Goal: Information Seeking & Learning: Learn about a topic

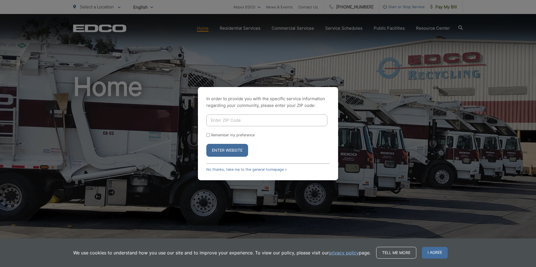
click at [235, 122] on input "Enter ZIP Code" at bounding box center [266, 121] width 121 height 12
type input "92028"
click at [227, 152] on button "Enter Website" at bounding box center [227, 150] width 42 height 13
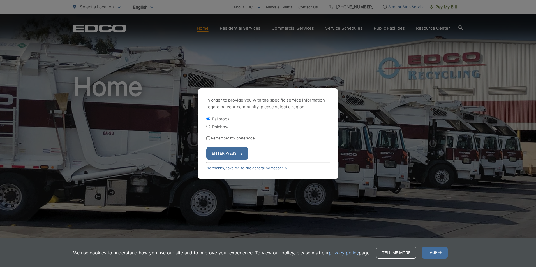
click at [220, 154] on button "Enter Website" at bounding box center [227, 153] width 42 height 13
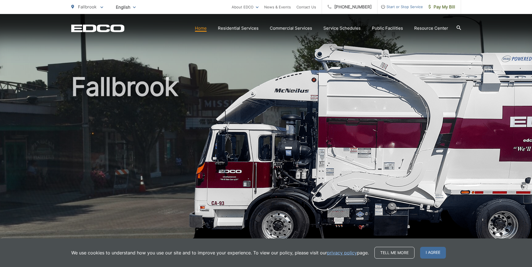
scroll to position [168, 0]
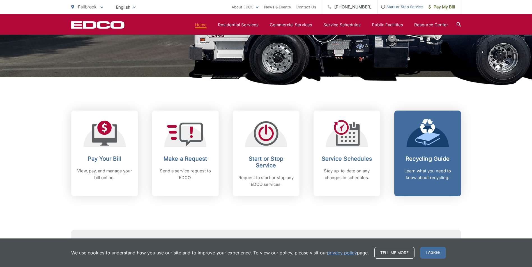
click at [421, 158] on h2 "Recycling Guide" at bounding box center [427, 159] width 55 height 7
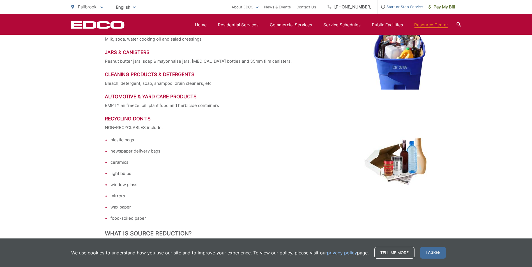
scroll to position [807, 0]
